Goal: Task Accomplishment & Management: Use online tool/utility

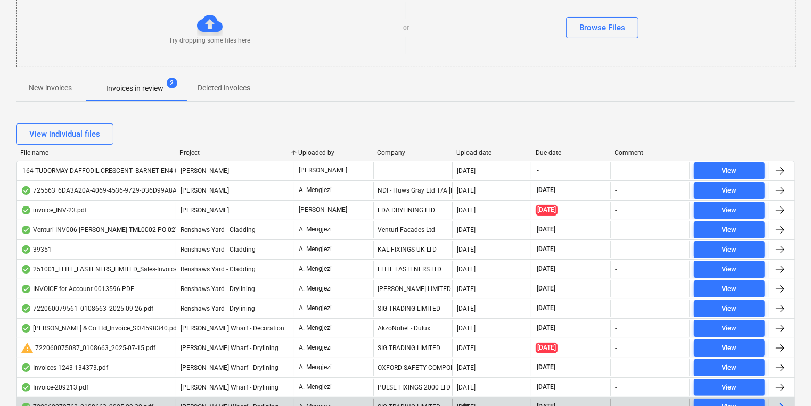
scroll to position [121, 0]
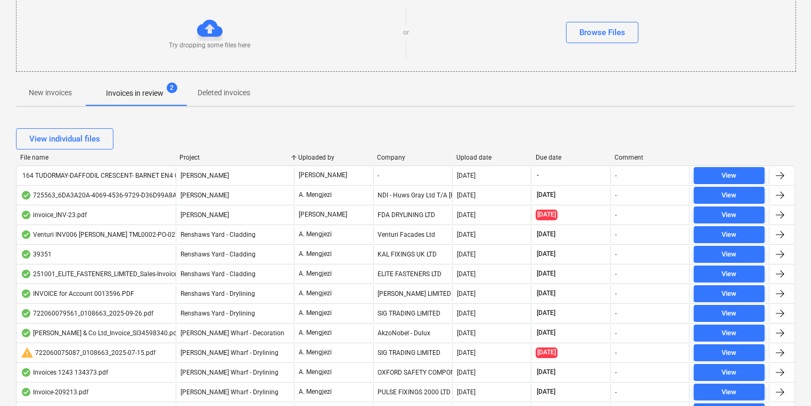
click at [711, 37] on div "Browse Files" at bounding box center [602, 32] width 386 height 21
click at [473, 42] on div "Browse Files" at bounding box center [602, 32] width 386 height 21
click at [78, 92] on span "New invoices" at bounding box center [50, 93] width 69 height 18
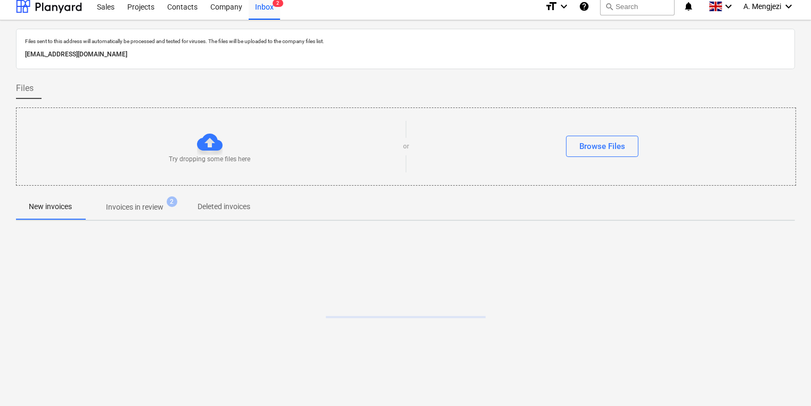
scroll to position [6, 0]
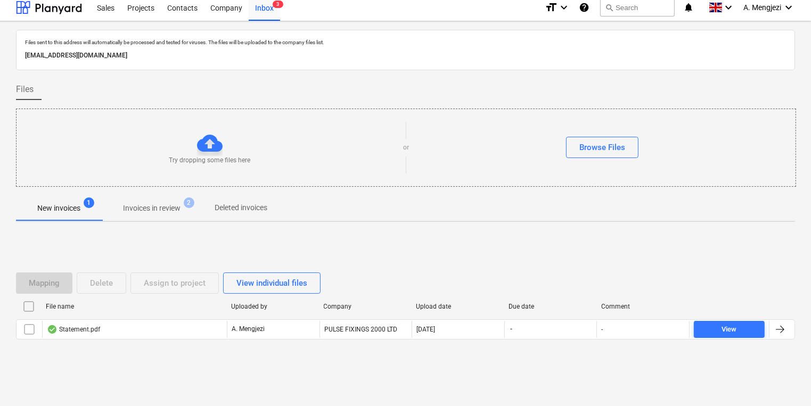
click at [272, 137] on div "Try dropping some files here" at bounding box center [210, 147] width 386 height 35
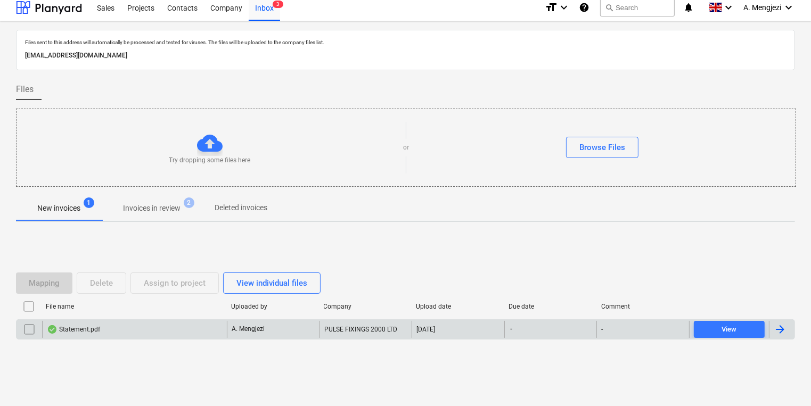
click at [207, 331] on div "Statement.pdf" at bounding box center [134, 329] width 185 height 17
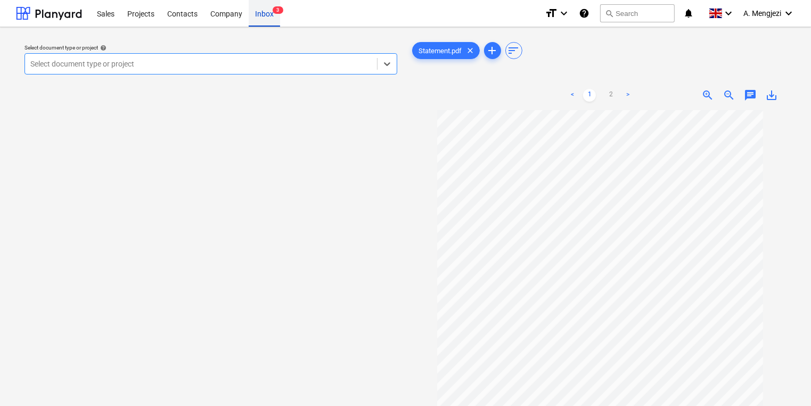
click at [279, 6] on div "Sales Projects Contacts Company Inbox 3" at bounding box center [313, 13] width 446 height 27
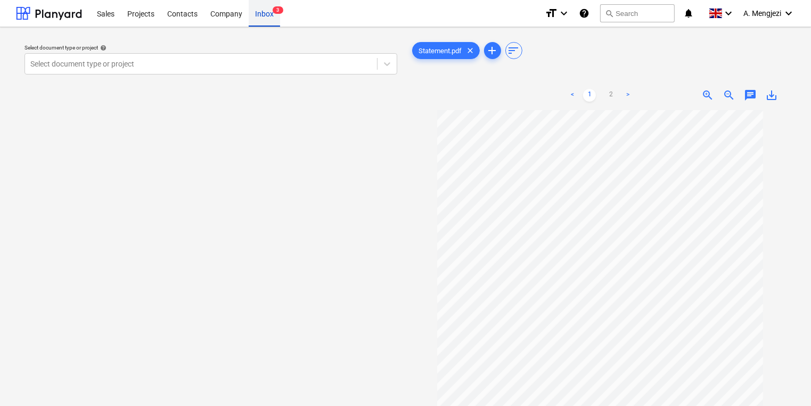
click at [273, 11] on span "3" at bounding box center [278, 9] width 11 height 7
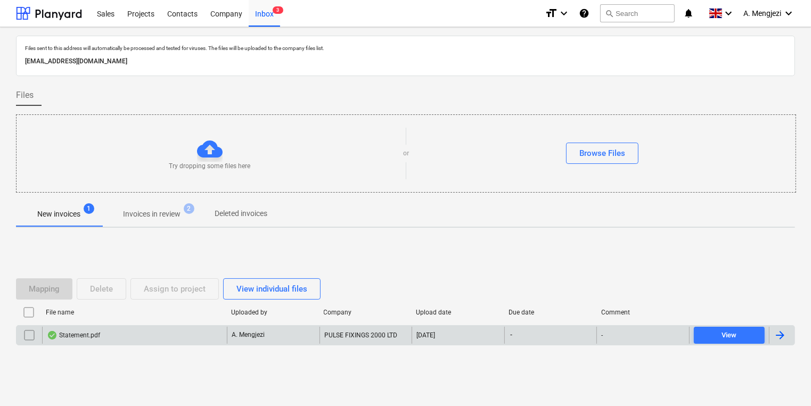
click at [23, 341] on input "checkbox" at bounding box center [29, 335] width 17 height 17
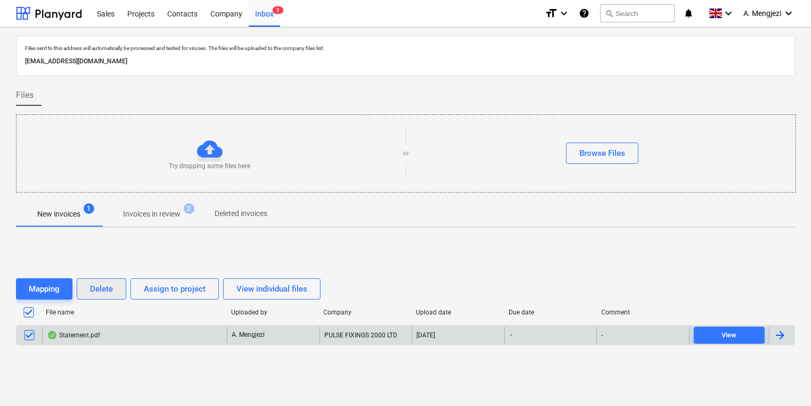
click at [90, 297] on button "Delete" at bounding box center [102, 288] width 50 height 21
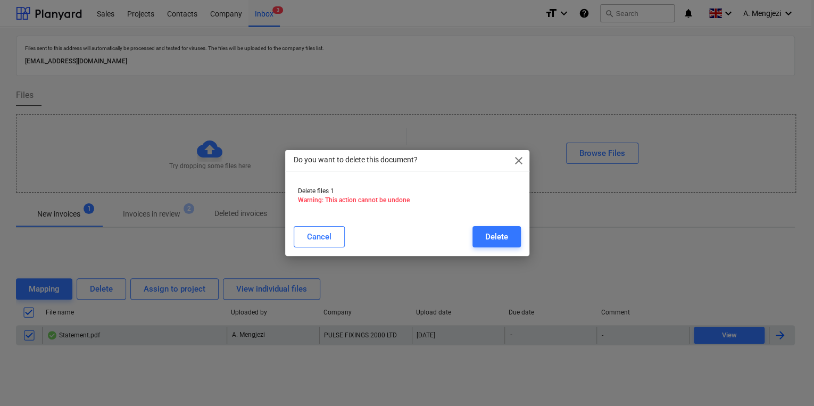
click at [464, 241] on div "Cancel Delete" at bounding box center [407, 236] width 227 height 21
click at [495, 238] on div "Delete" at bounding box center [496, 237] width 23 height 14
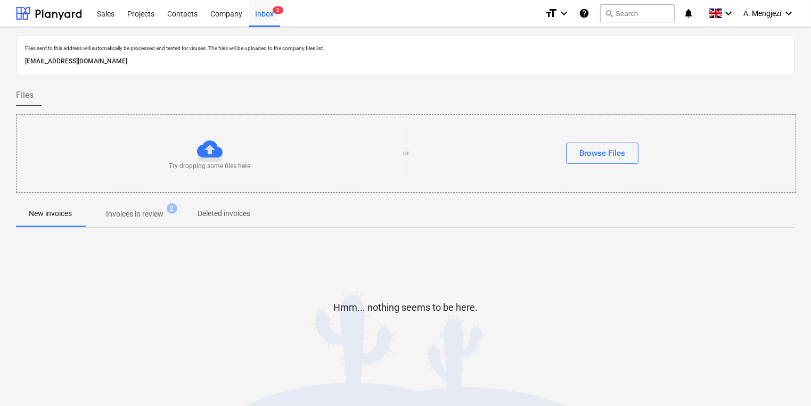
click at [174, 212] on span "2" at bounding box center [172, 208] width 11 height 11
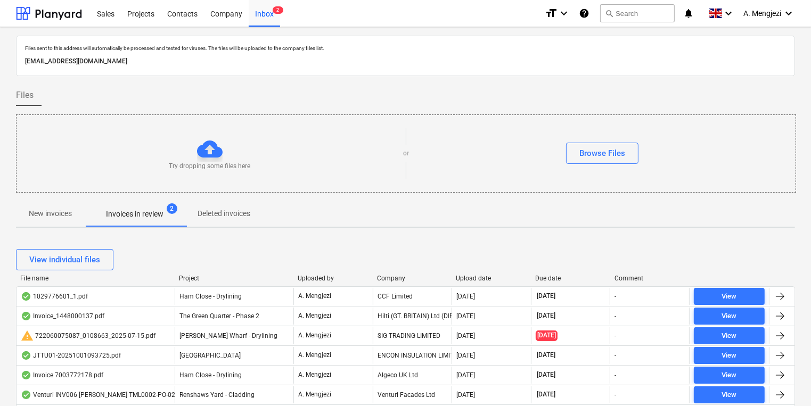
click at [170, 212] on span "2" at bounding box center [172, 208] width 11 height 11
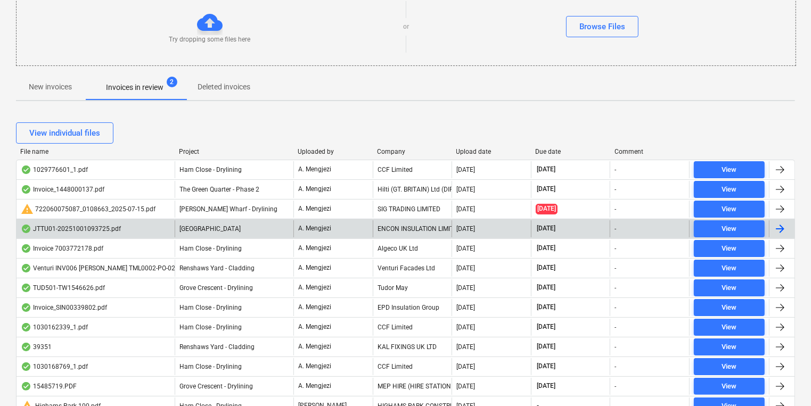
scroll to position [128, 0]
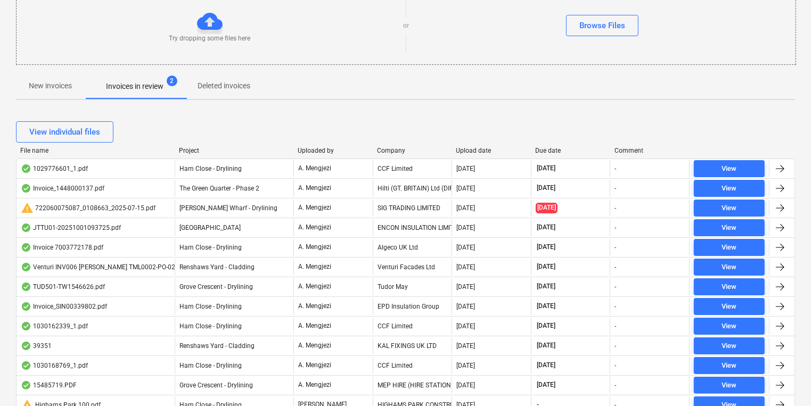
click at [383, 154] on div "File name Project Uploaded by Company Upload date Due date Comment" at bounding box center [405, 153] width 779 height 12
click at [382, 149] on div at bounding box center [372, 150] width 19 height 7
click at [389, 149] on div "Company" at bounding box center [412, 150] width 71 height 7
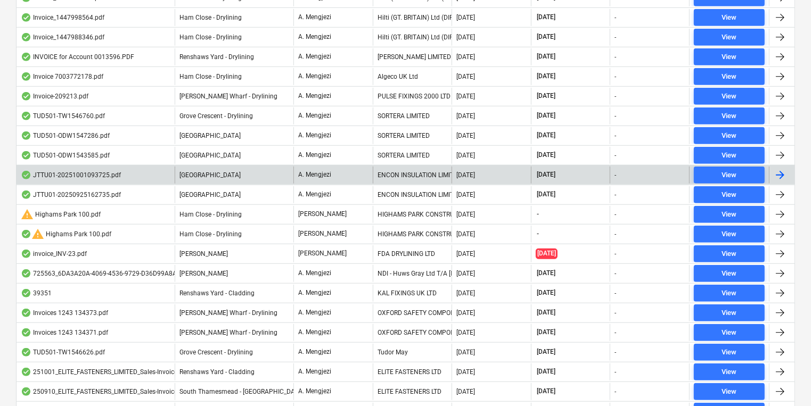
scroll to position [802, 0]
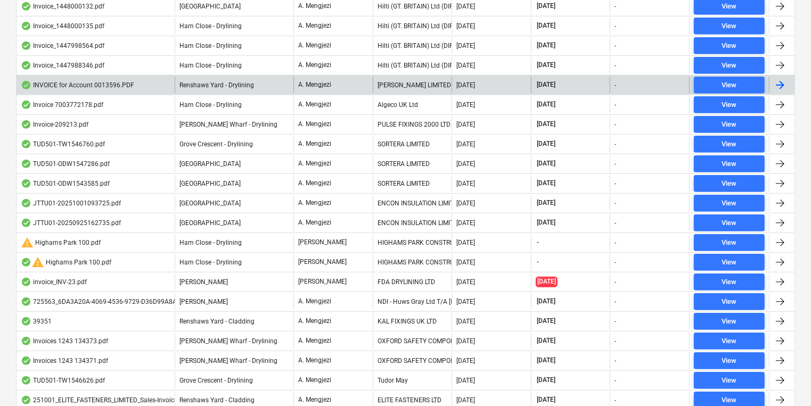
click at [394, 81] on div "[PERSON_NAME] LIMITED" at bounding box center [412, 85] width 79 height 17
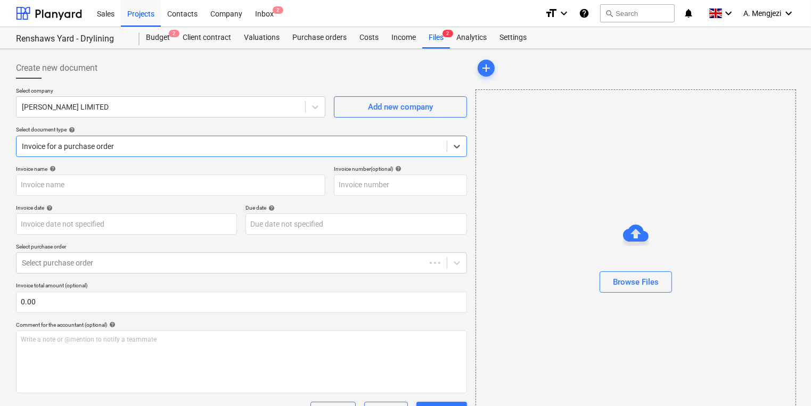
type input "0243/01478806"
type input "[DATE]"
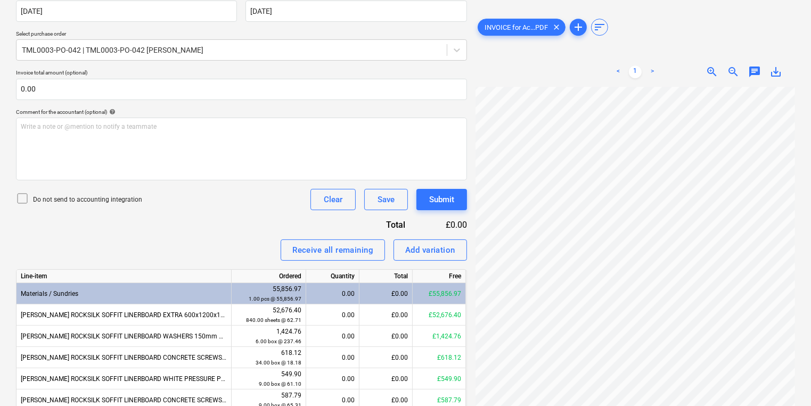
scroll to position [260, 0]
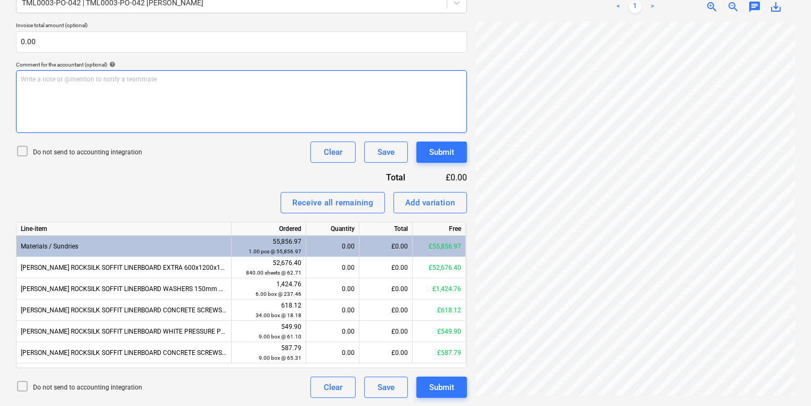
click at [207, 128] on div "Write a note or @mention to notify a teammate [PERSON_NAME]" at bounding box center [241, 101] width 451 height 63
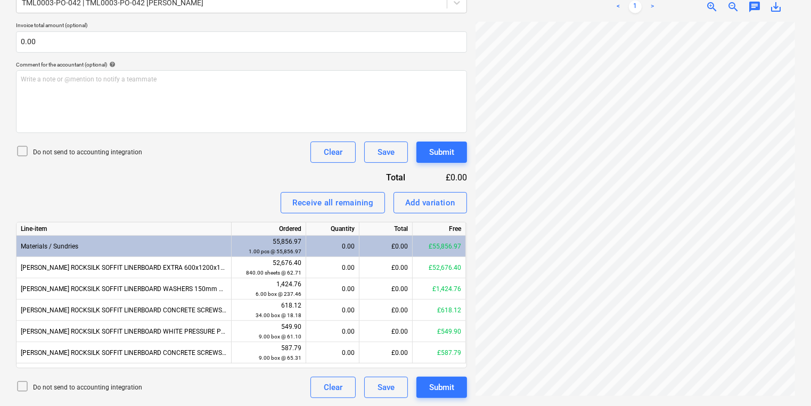
click at [245, 179] on div "Invoice name help 0243/01478806 Invoice number (optional) help 0243/01478806 In…" at bounding box center [241, 151] width 451 height 493
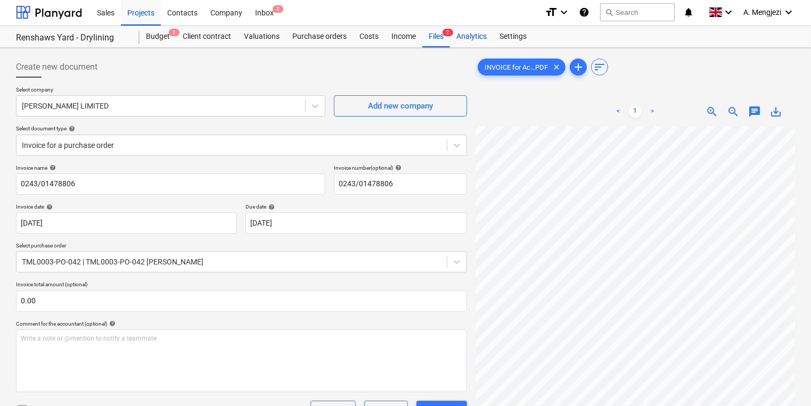
scroll to position [0, 0]
click at [272, 5] on div "Inbox 2" at bounding box center [264, 12] width 31 height 27
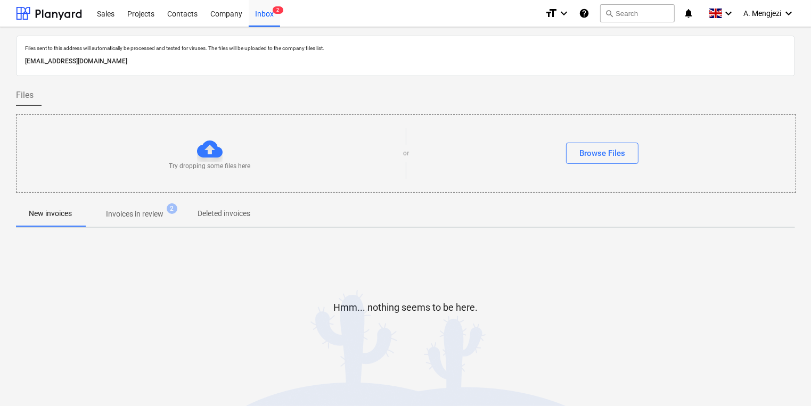
click at [562, 275] on div "Hmm... nothing seems to be here." at bounding box center [405, 316] width 779 height 160
